Goal: Information Seeking & Learning: Learn about a topic

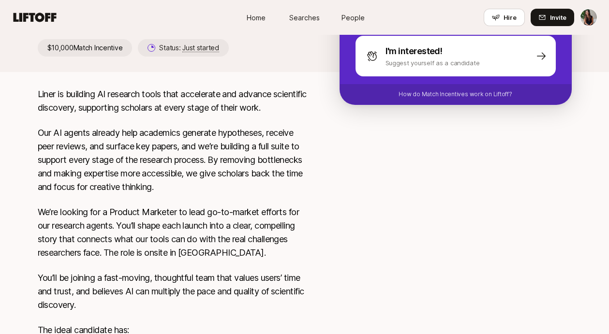
scroll to position [140, 0]
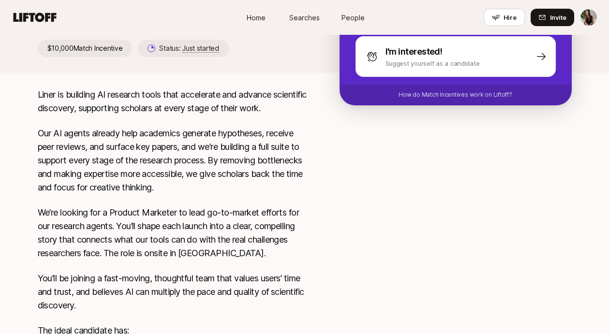
click at [236, 241] on p "We’re looking for a Product Marketer to lead go-to-market efforts for our resea…" at bounding box center [173, 233] width 271 height 54
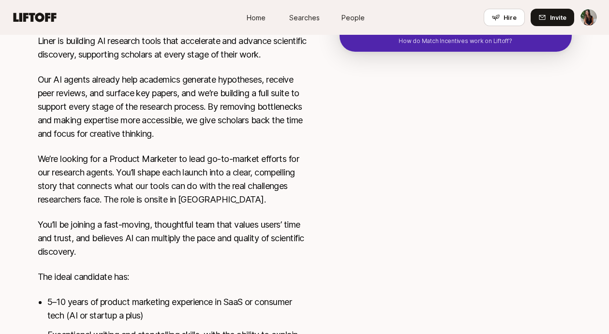
scroll to position [196, 0]
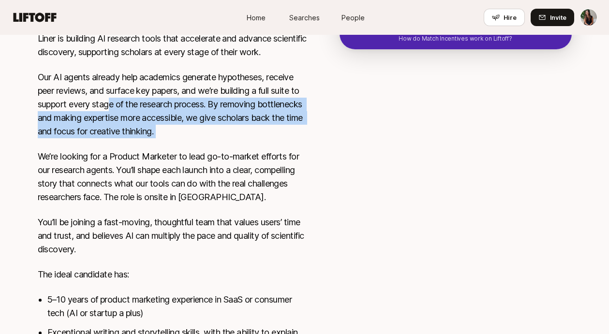
drag, startPoint x: 111, startPoint y: 109, endPoint x: 189, endPoint y: 176, distance: 102.5
click at [186, 175] on div "Liner is building AI research tools that accelerate and advance scientific disc…" at bounding box center [173, 241] width 271 height 418
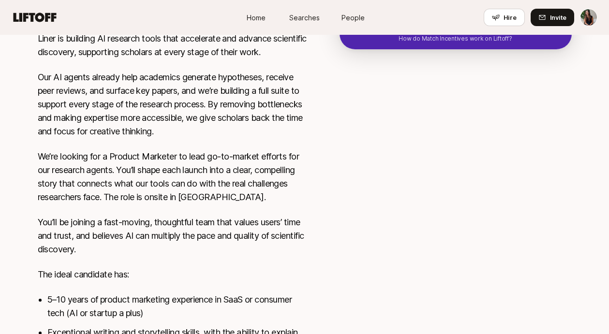
click at [189, 176] on p "We’re looking for a Product Marketer to lead go-to-market efforts for our resea…" at bounding box center [173, 177] width 271 height 54
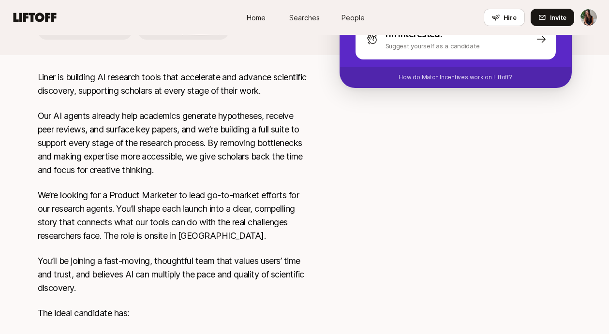
scroll to position [180, 0]
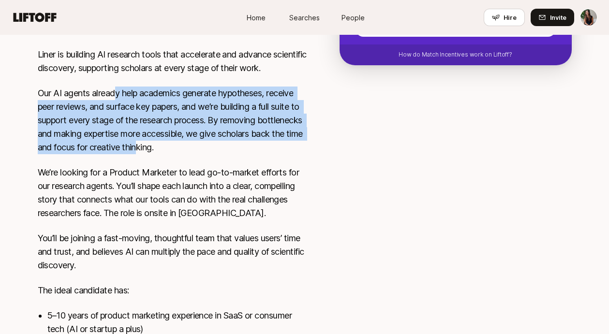
drag, startPoint x: 114, startPoint y: 93, endPoint x: 194, endPoint y: 149, distance: 98.0
click at [194, 149] on p "Our AI agents already help academics generate hypotheses, receive peer reviews,…" at bounding box center [173, 121] width 271 height 68
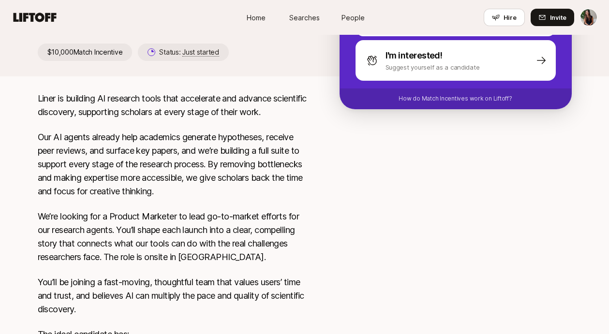
scroll to position [128, 0]
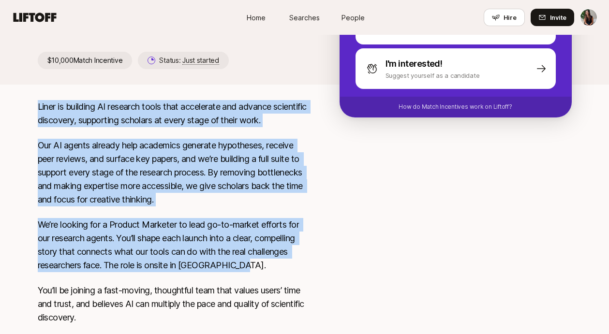
drag, startPoint x: 33, startPoint y: 105, endPoint x: 282, endPoint y: 263, distance: 294.5
click at [282, 263] on div "Liner is building AI research tools that accelerate and advance scientific disc…" at bounding box center [304, 309] width 557 height 418
copy div "Liner is building AI research tools that accelerate and advance scientific disc…"
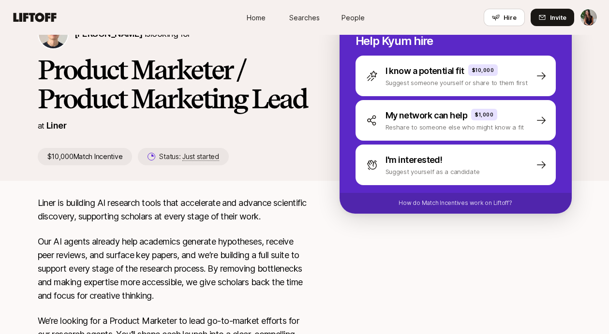
scroll to position [0, 0]
